Goal: Transaction & Acquisition: Download file/media

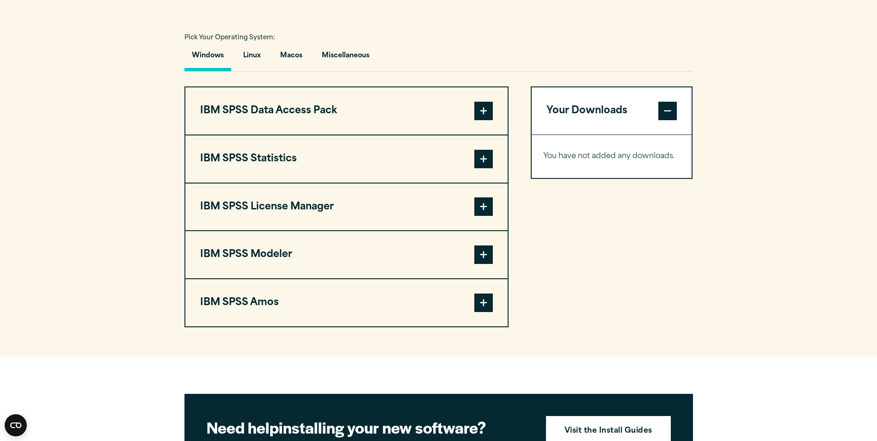
scroll to position [647, 0]
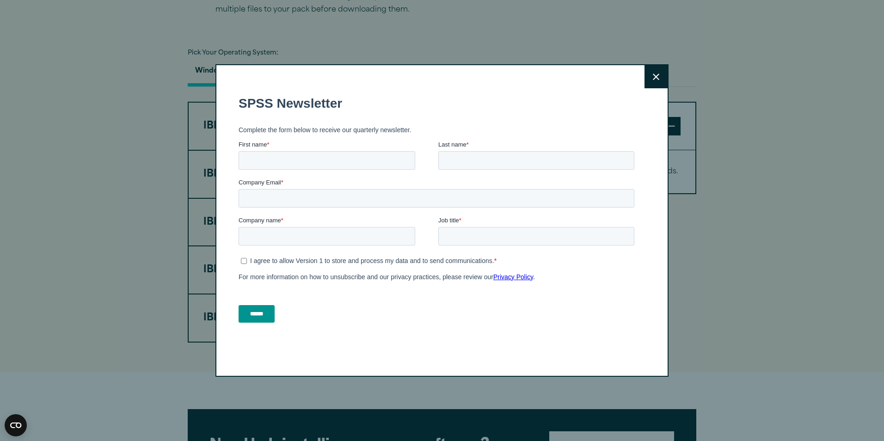
click at [644, 76] on button "Close" at bounding box center [655, 76] width 23 height 23
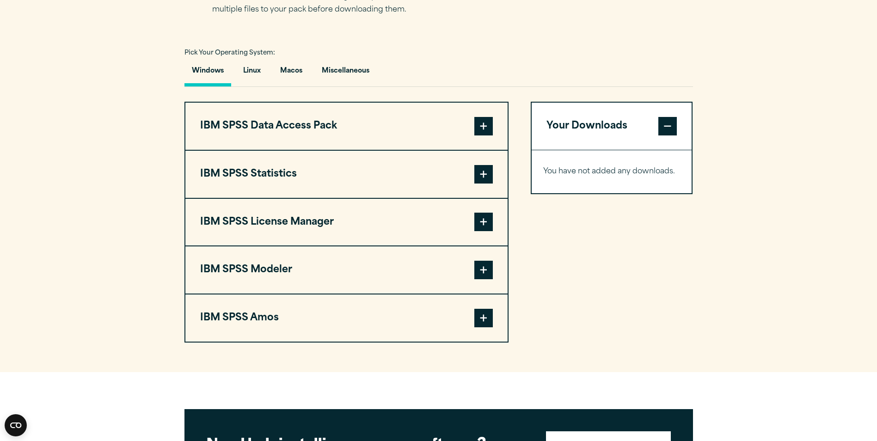
click at [483, 177] on span at bounding box center [483, 174] width 18 height 18
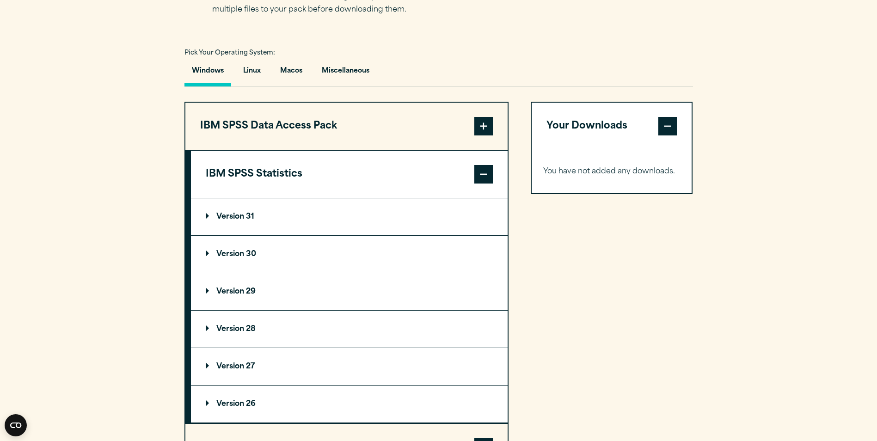
click at [483, 177] on span at bounding box center [483, 174] width 18 height 18
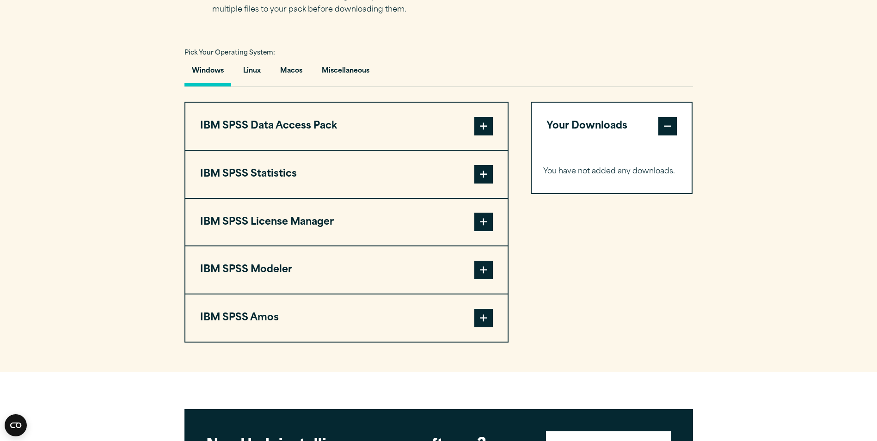
click at [480, 227] on span at bounding box center [483, 222] width 18 height 18
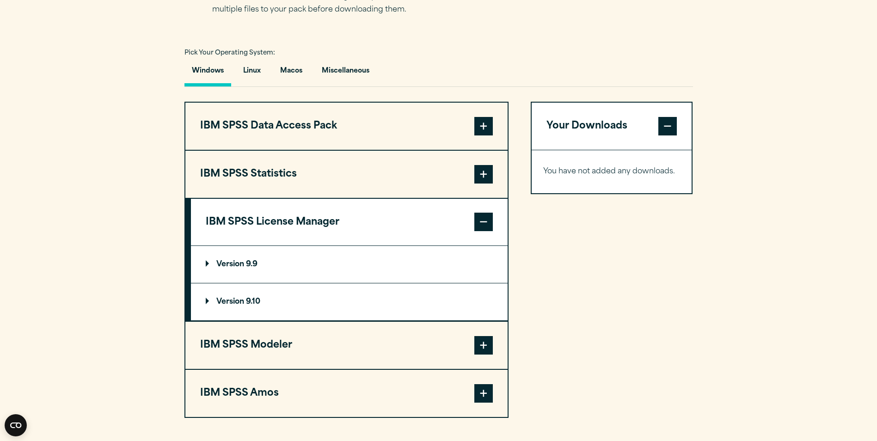
click at [484, 223] on span at bounding box center [483, 222] width 18 height 18
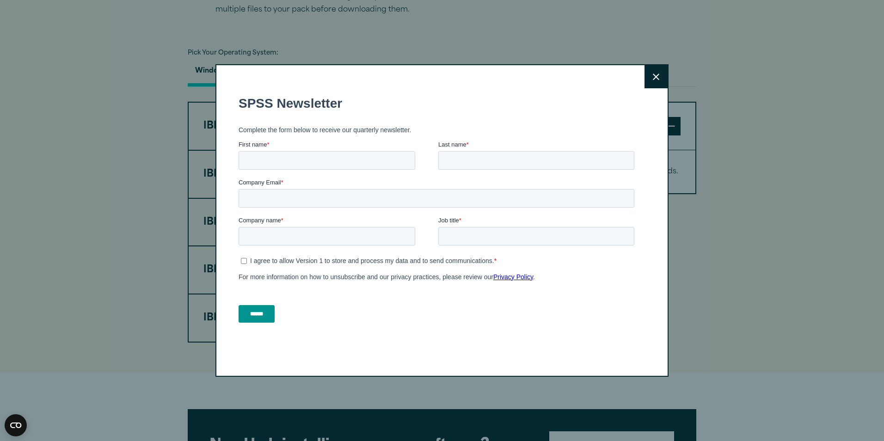
click at [652, 73] on icon at bounding box center [655, 76] width 6 height 7
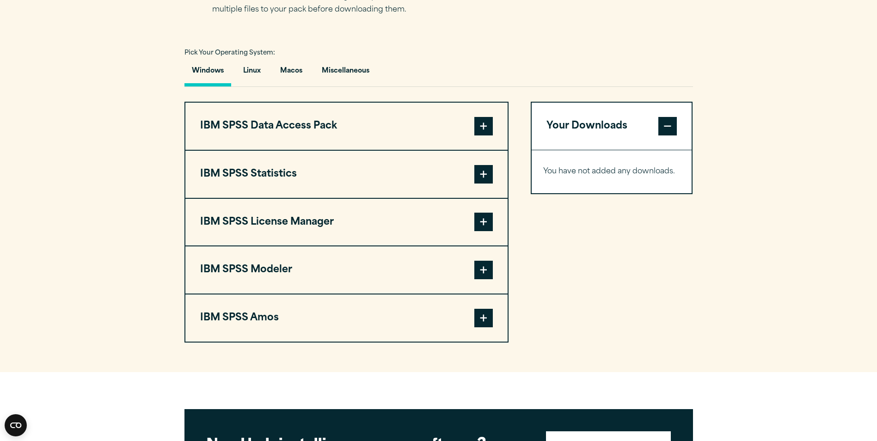
click at [484, 171] on span at bounding box center [483, 174] width 18 height 18
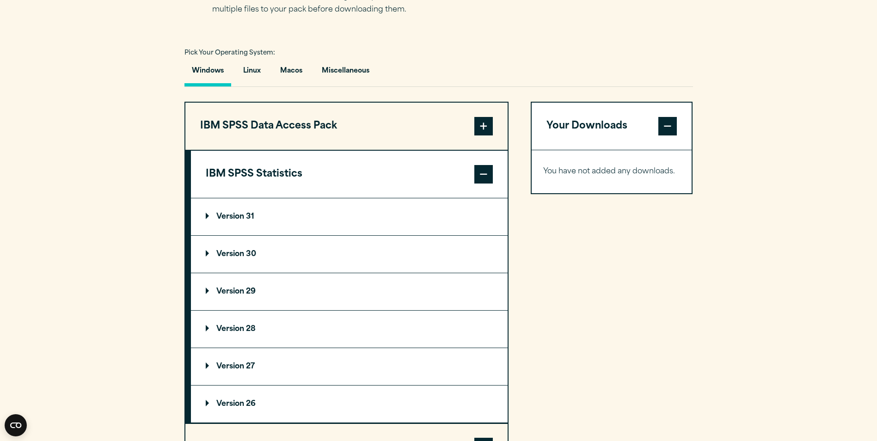
click at [229, 213] on p "Version 31" at bounding box center [230, 216] width 49 height 7
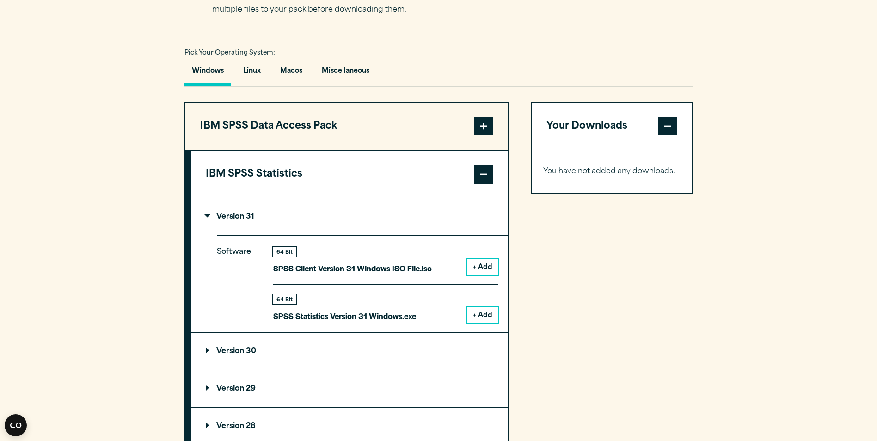
click at [477, 317] on button "+ Add" at bounding box center [482, 315] width 30 height 16
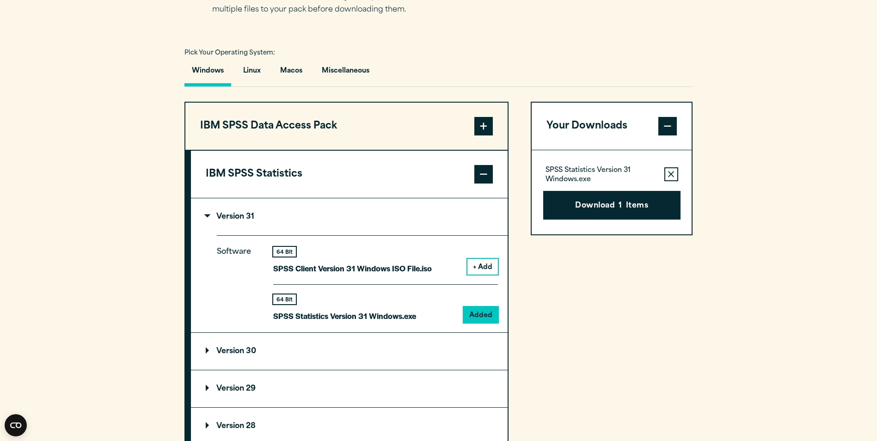
scroll to position [755, 0]
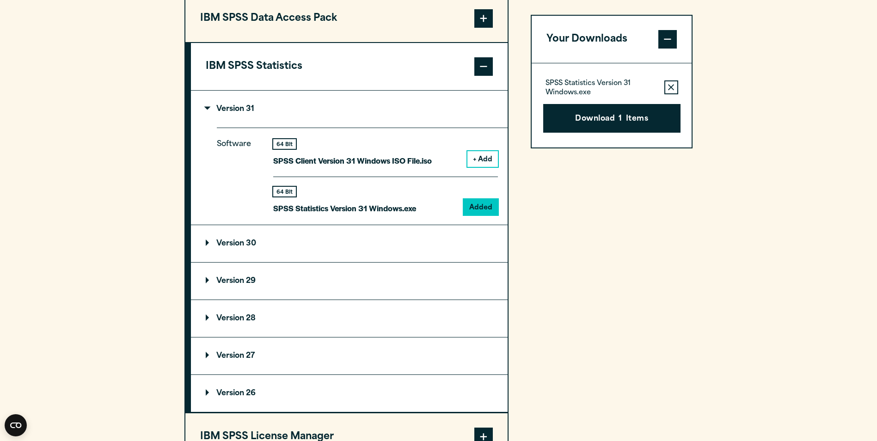
click at [478, 69] on span at bounding box center [483, 66] width 18 height 18
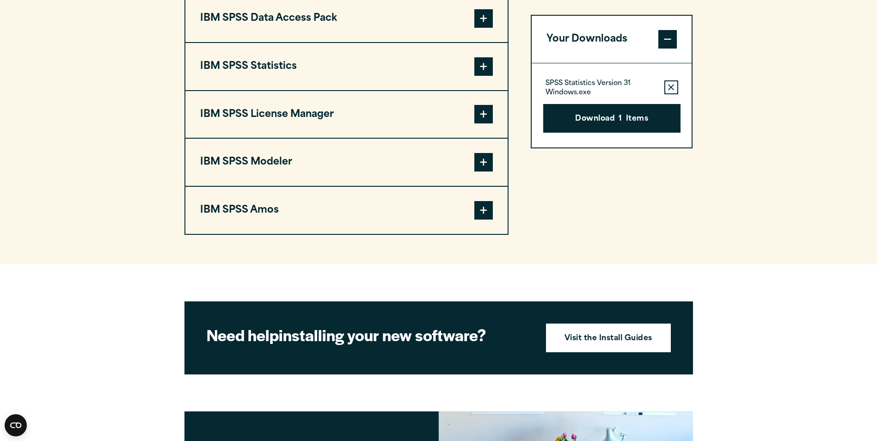
click at [478, 69] on span at bounding box center [483, 66] width 18 height 18
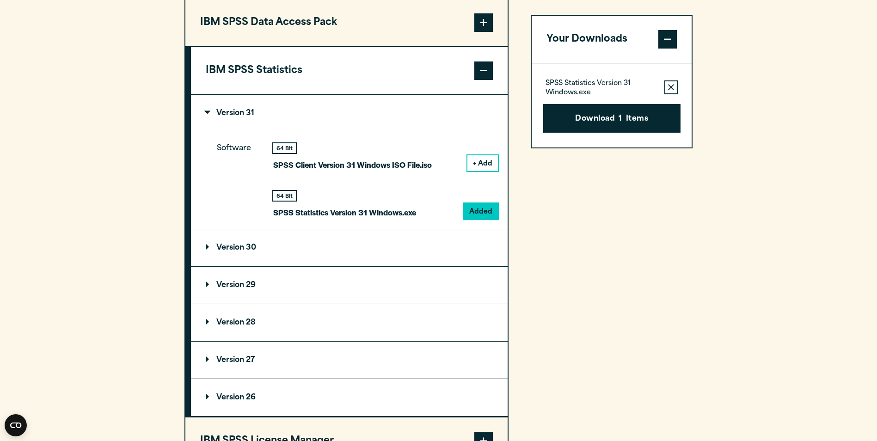
scroll to position [647, 0]
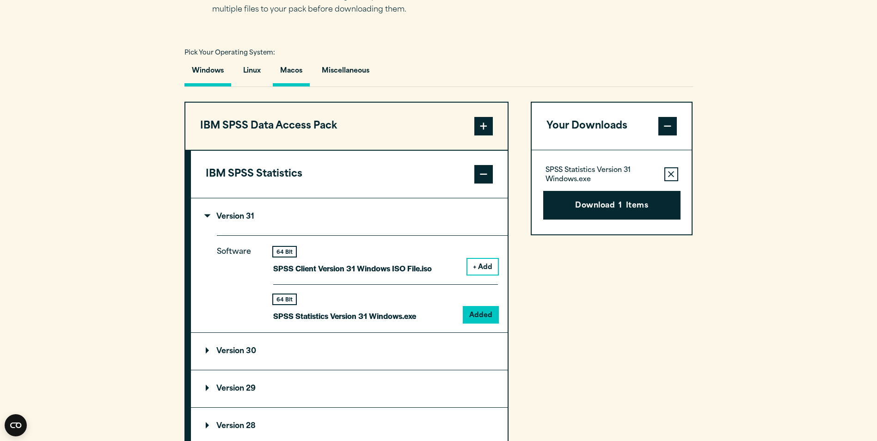
click at [298, 71] on button "Macos" at bounding box center [291, 73] width 37 height 26
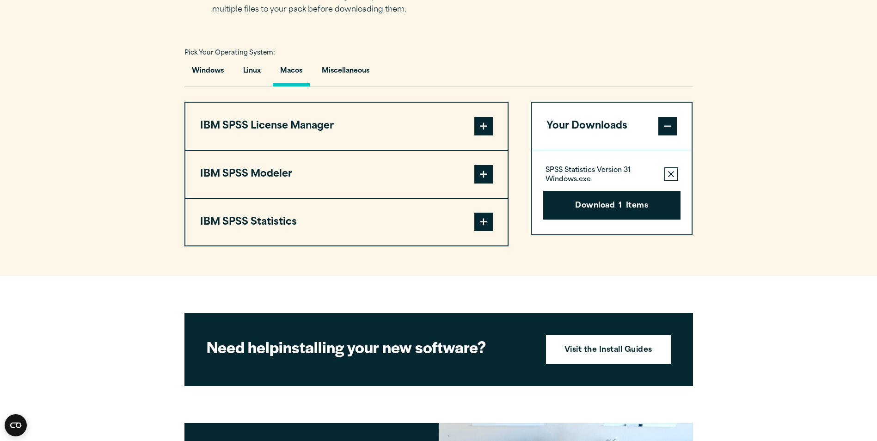
click at [481, 220] on span at bounding box center [483, 222] width 18 height 18
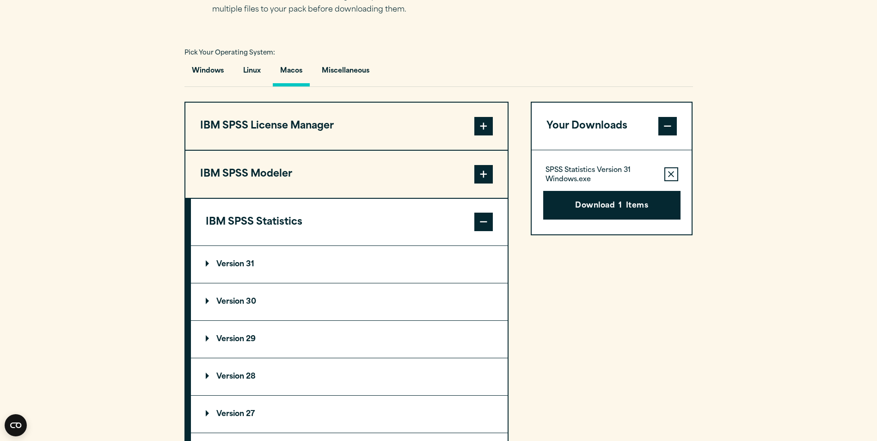
click at [231, 264] on p "Version 31" at bounding box center [230, 264] width 49 height 7
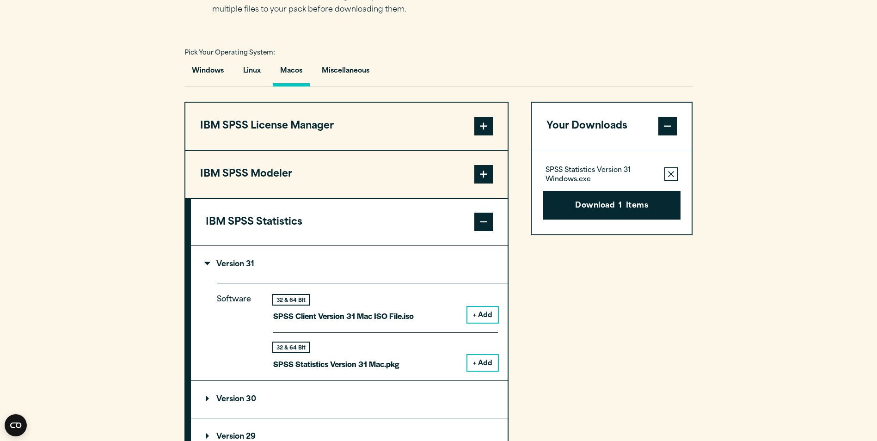
click at [484, 363] on button "+ Add" at bounding box center [482, 363] width 30 height 16
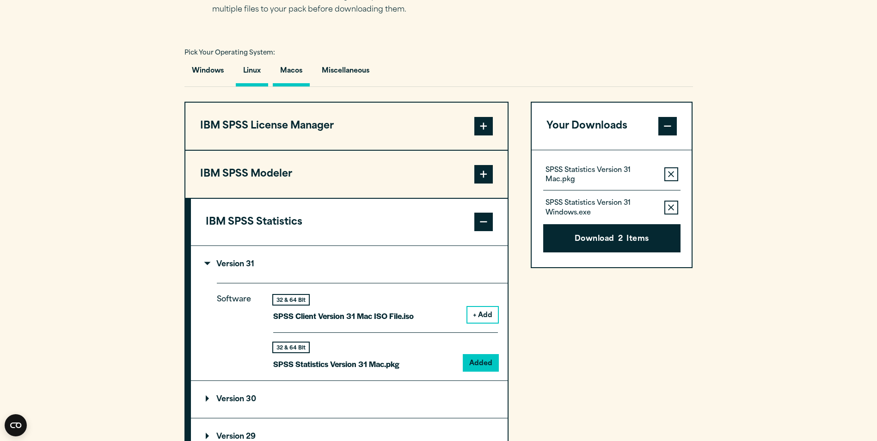
click at [249, 68] on button "Linux" at bounding box center [252, 73] width 32 height 26
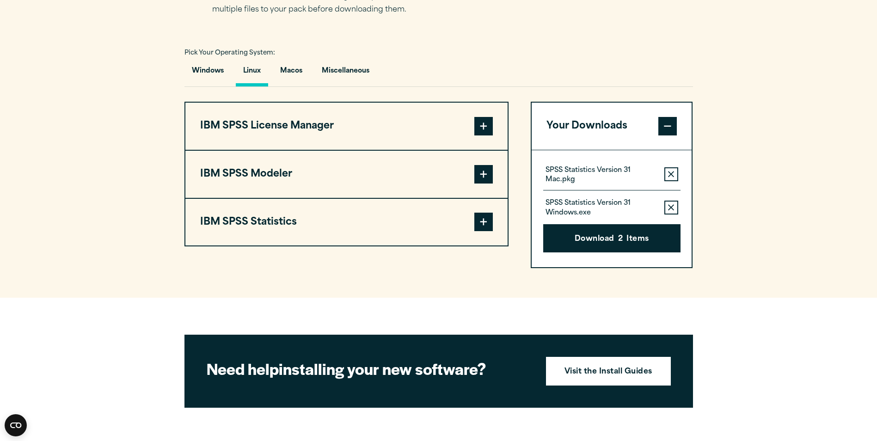
click at [487, 224] on span at bounding box center [483, 222] width 18 height 18
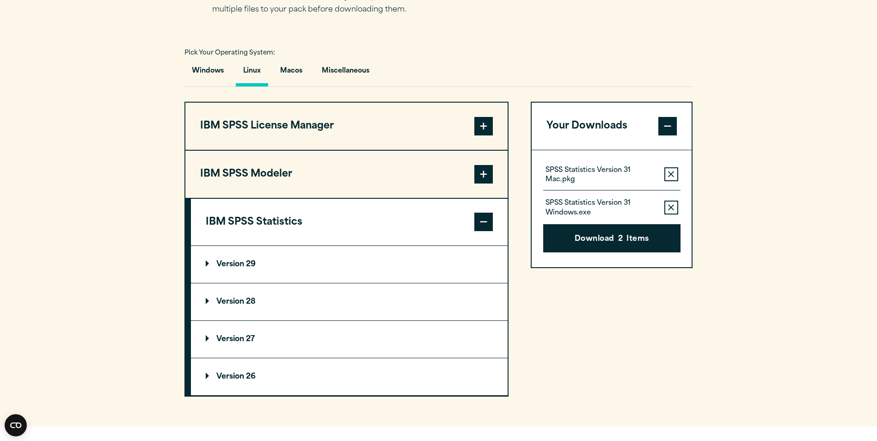
click at [480, 222] on span at bounding box center [483, 222] width 18 height 18
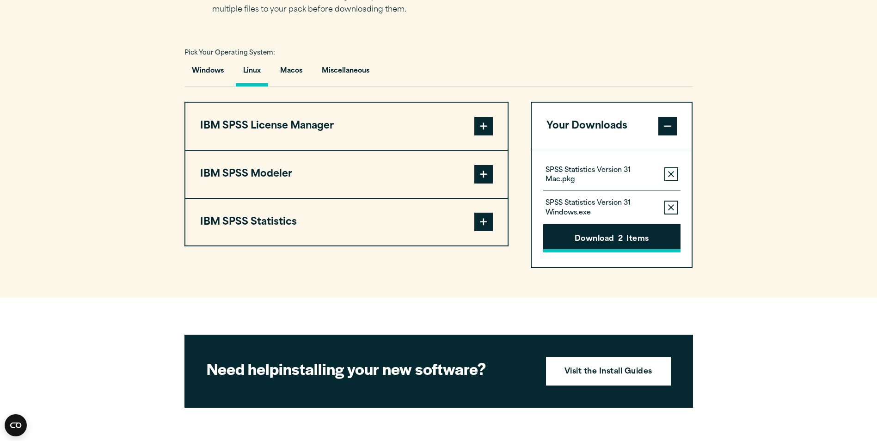
click at [594, 234] on button "Download 2 Items" at bounding box center [611, 238] width 137 height 29
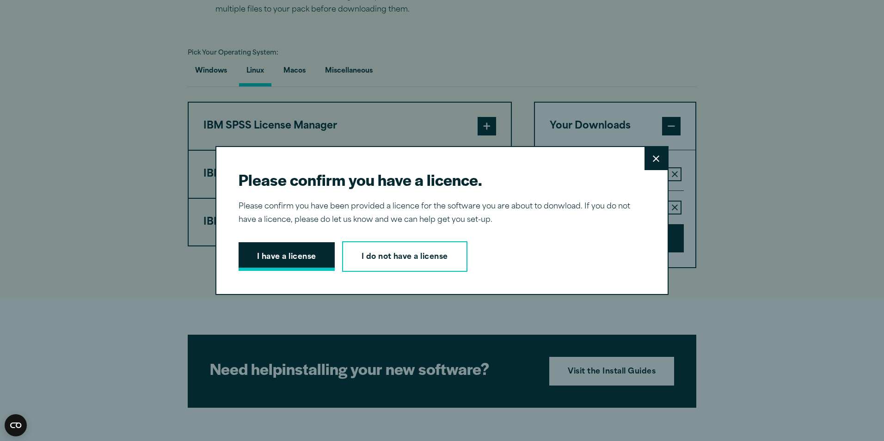
click at [286, 255] on button "I have a license" at bounding box center [286, 256] width 96 height 29
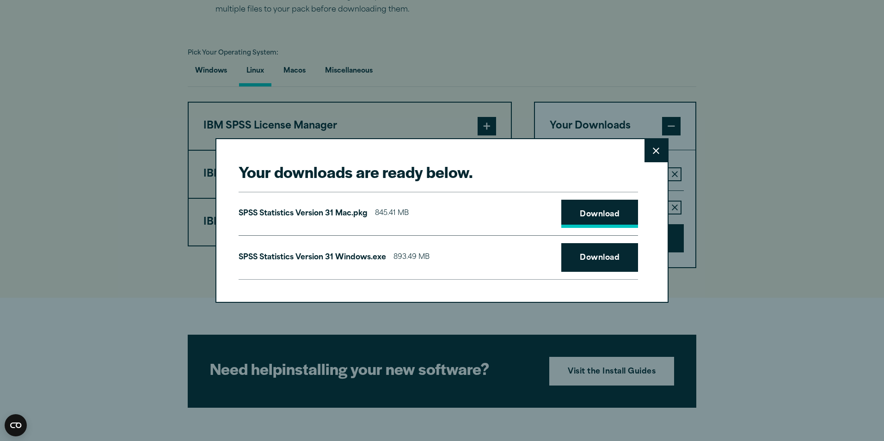
click at [597, 218] on link "Download" at bounding box center [599, 214] width 77 height 29
click at [593, 259] on link "Download" at bounding box center [599, 257] width 77 height 29
click at [655, 152] on icon at bounding box center [655, 150] width 6 height 7
